Goal: Information Seeking & Learning: Learn about a topic

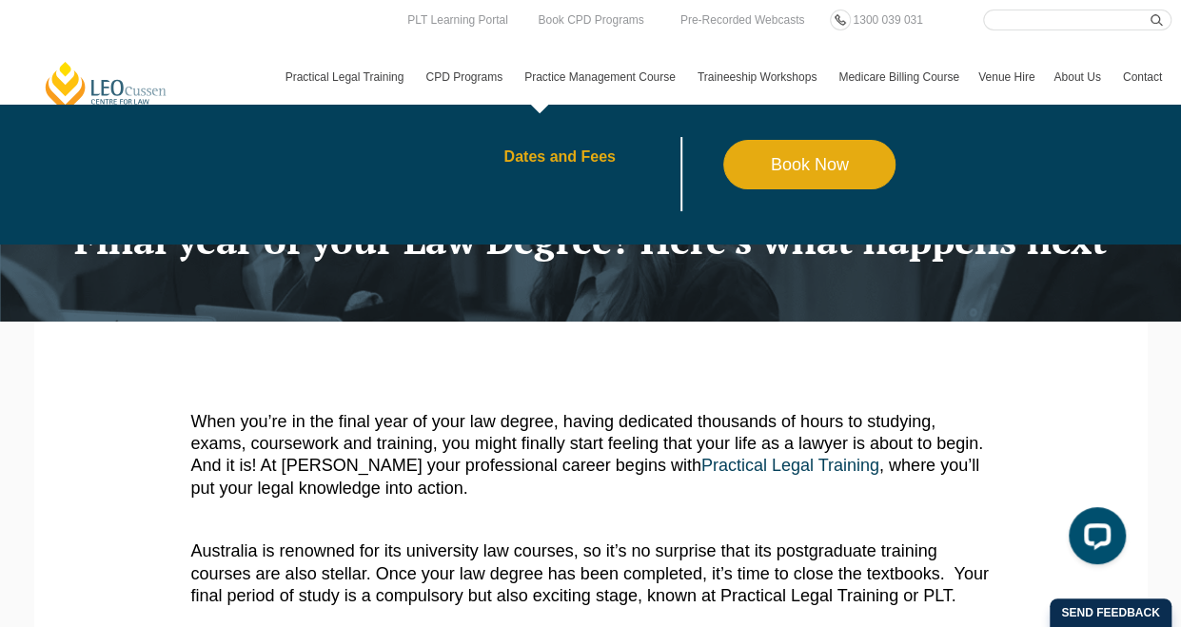
click at [565, 163] on link "Dates and Fees" at bounding box center [613, 156] width 220 height 15
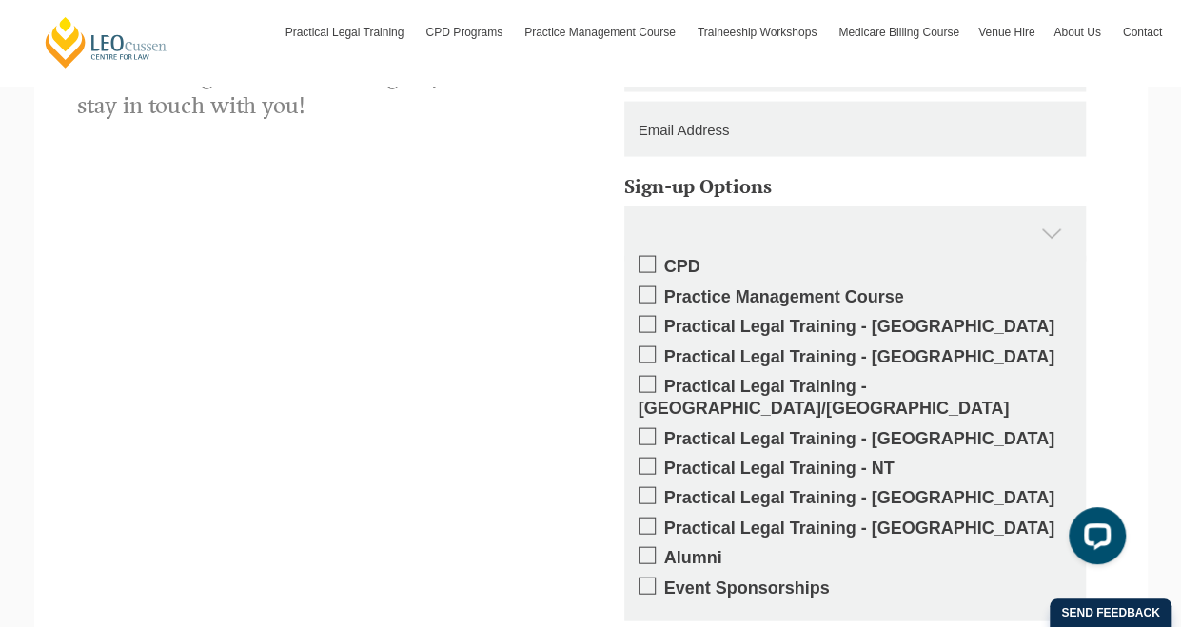
scroll to position [1850, 0]
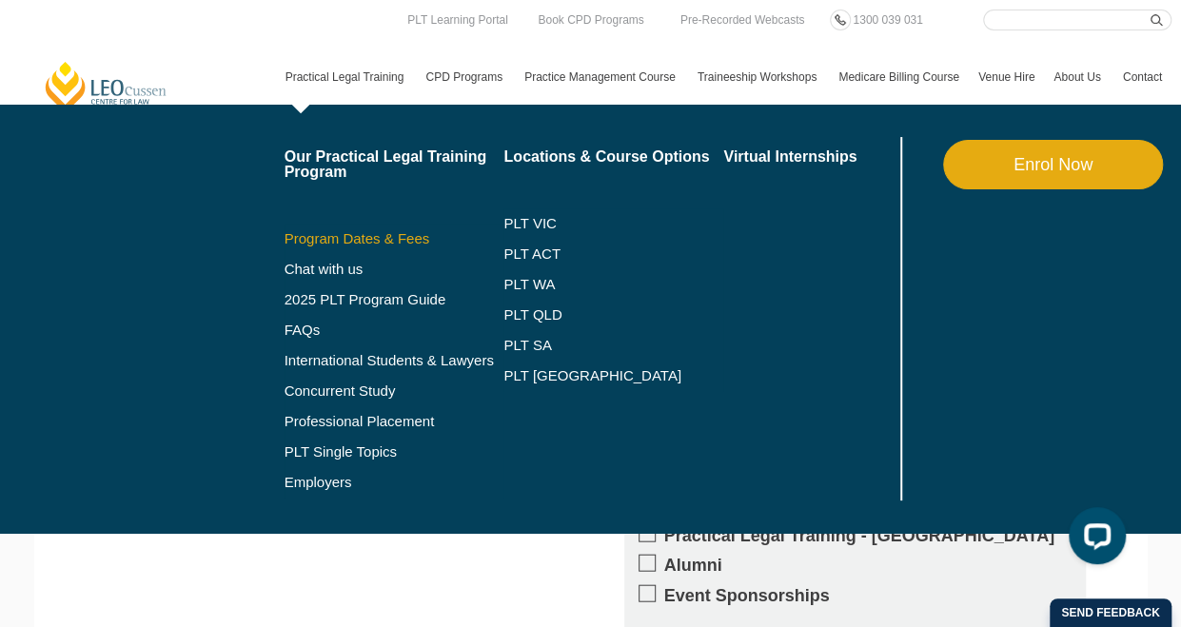
click at [365, 242] on link "Program Dates & Fees" at bounding box center [394, 238] width 220 height 15
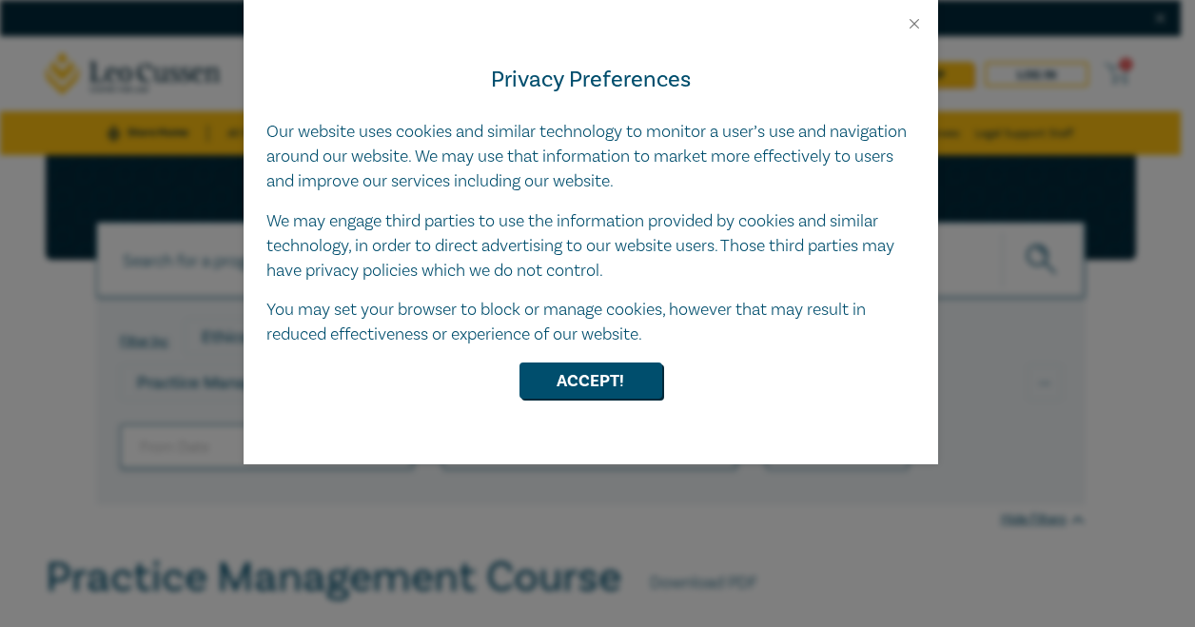
click at [917, 11] on div at bounding box center [591, 16] width 695 height 32
click at [913, 28] on button "Close" at bounding box center [914, 23] width 17 height 17
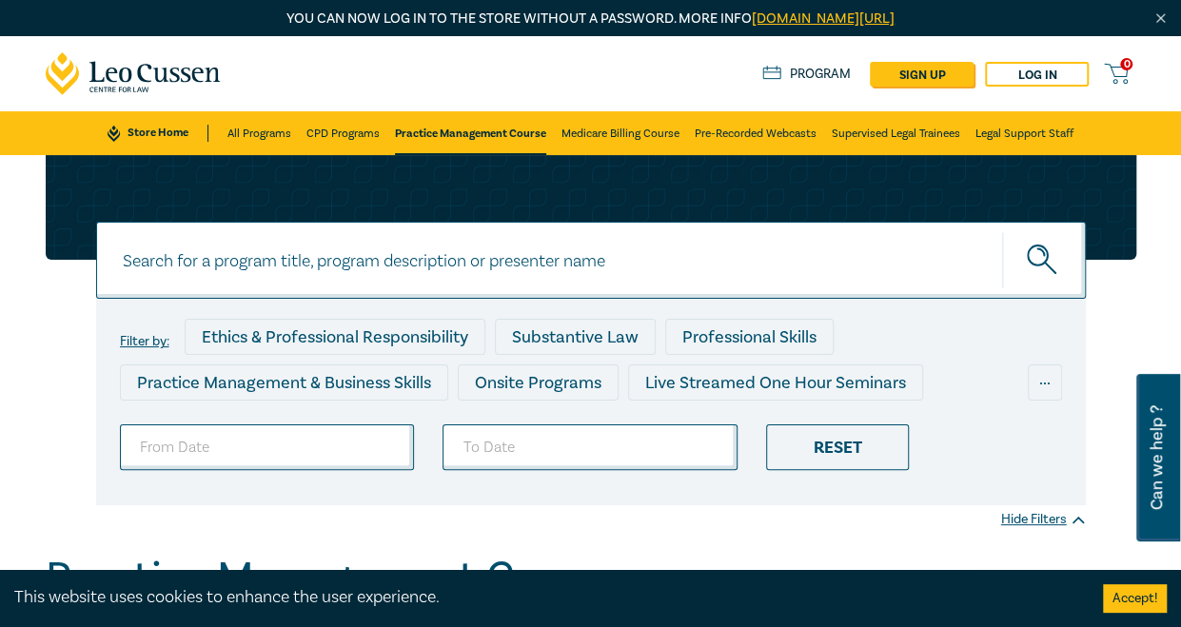
click at [304, 284] on input at bounding box center [590, 260] width 989 height 77
type input "plt"
click at [1002, 231] on button "submit" at bounding box center [1044, 260] width 84 height 58
click at [1007, 286] on button "submit" at bounding box center [1044, 260] width 84 height 58
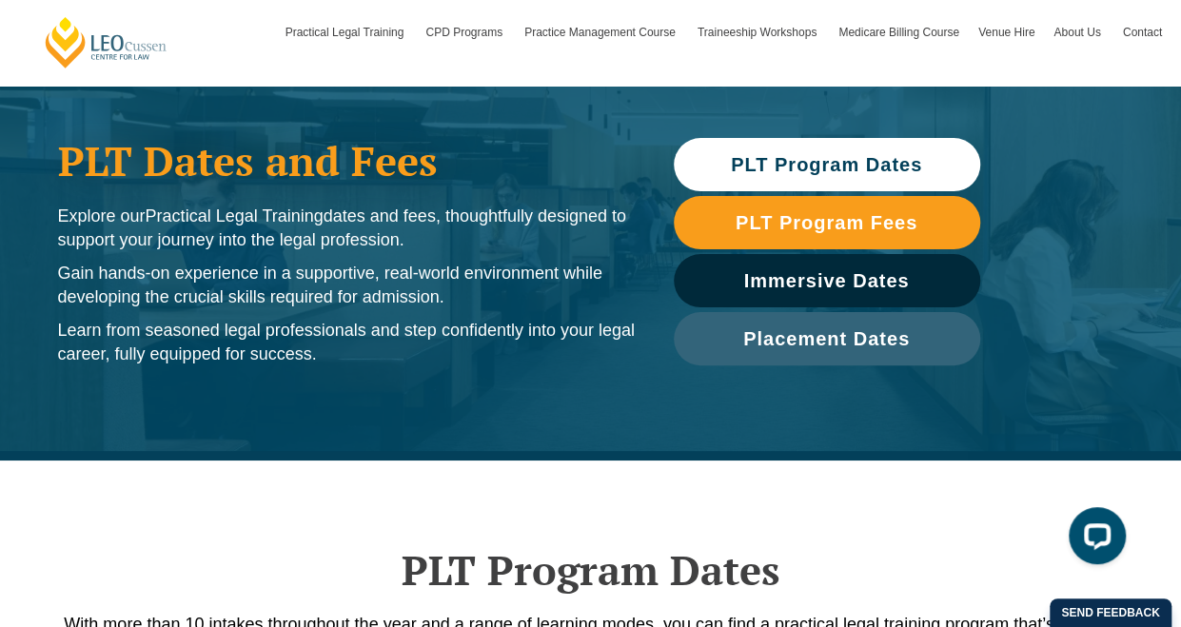
scroll to position [106, 0]
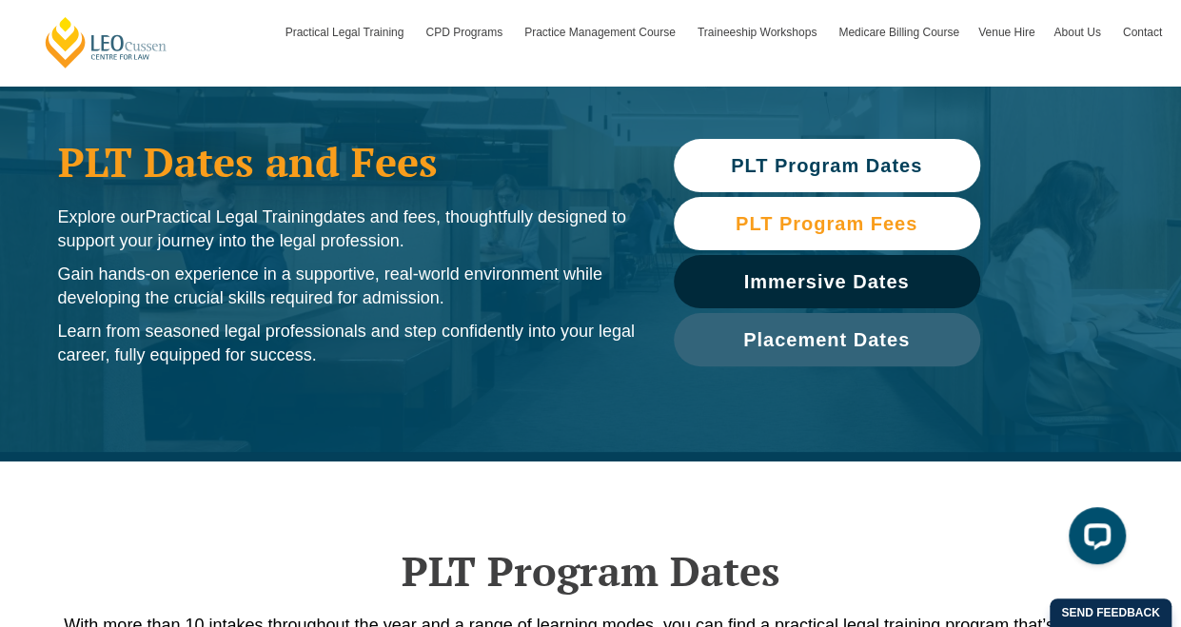
click at [755, 218] on span "PLT Program Fees" at bounding box center [826, 223] width 182 height 19
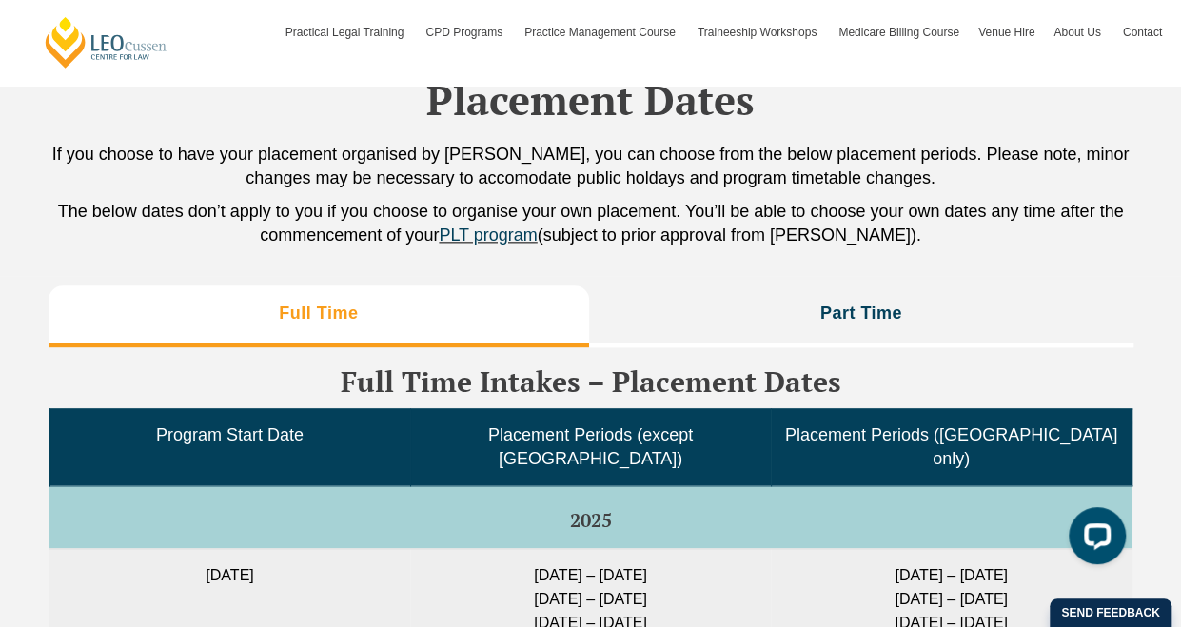
scroll to position [4582, 0]
